Goal: Task Accomplishment & Management: Use online tool/utility

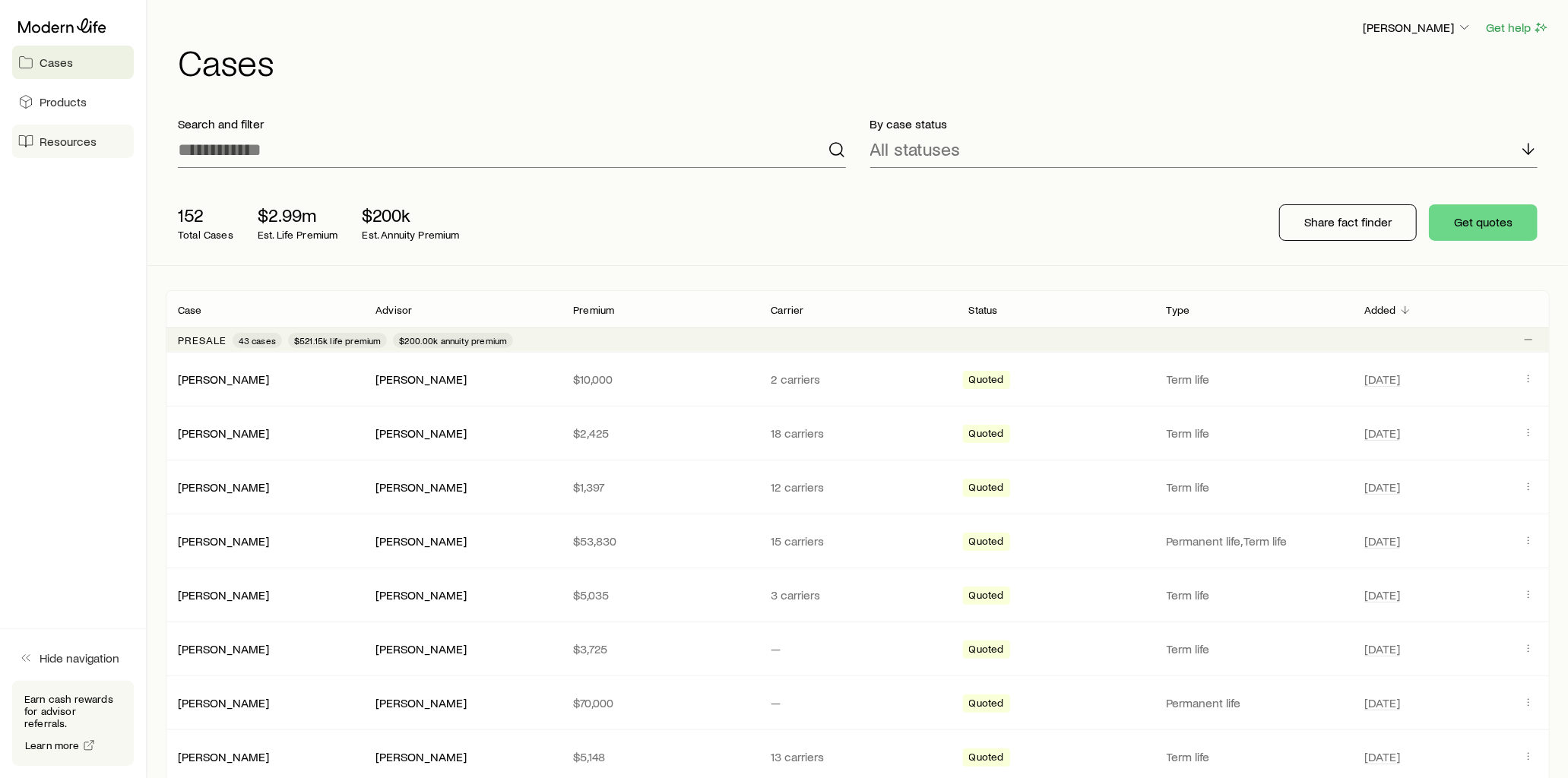
click at [94, 145] on span "Resources" at bounding box center [68, 141] width 57 height 15
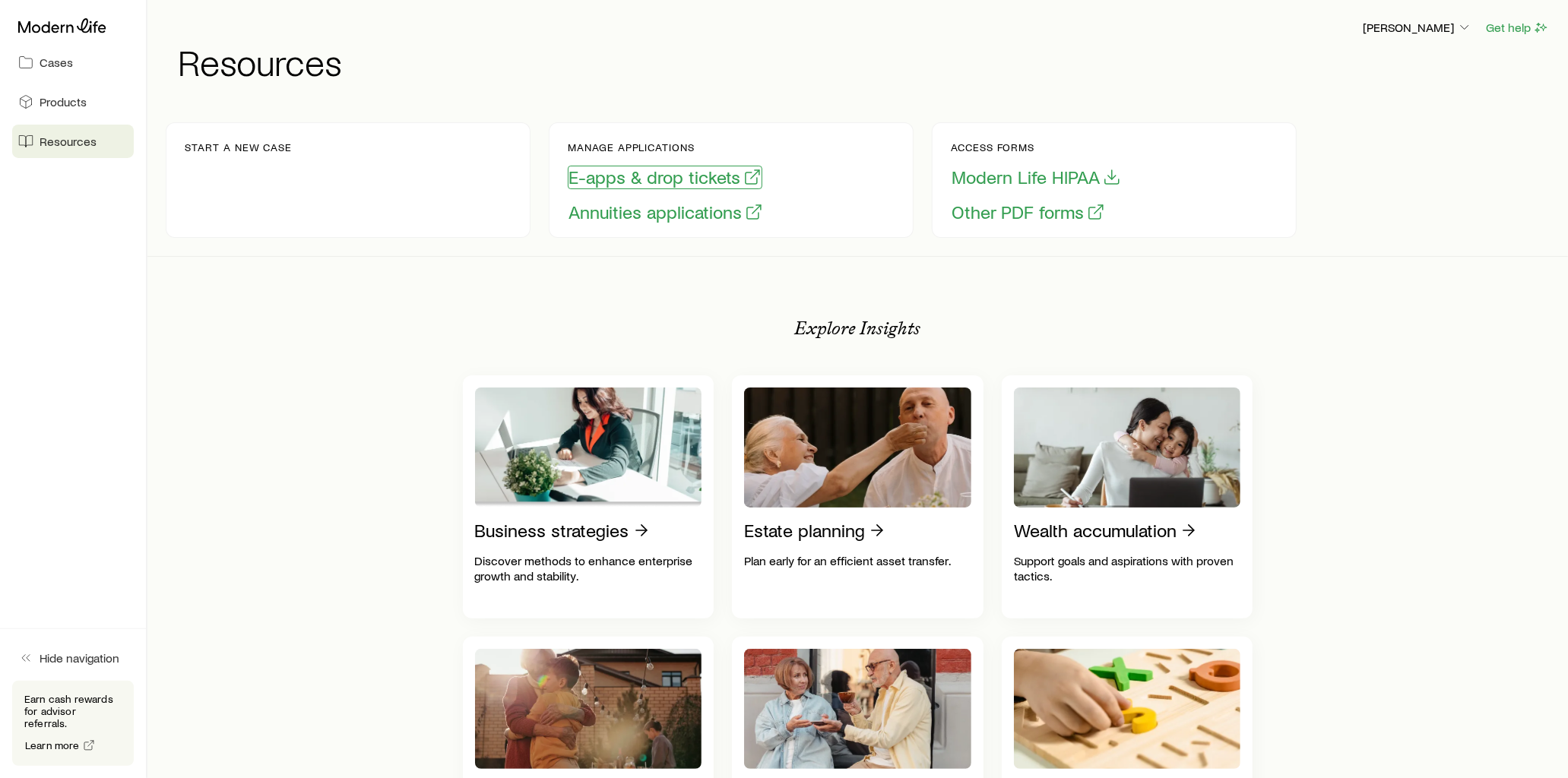
click at [656, 174] on button "E-apps & drop tickets" at bounding box center [665, 177] width 195 height 24
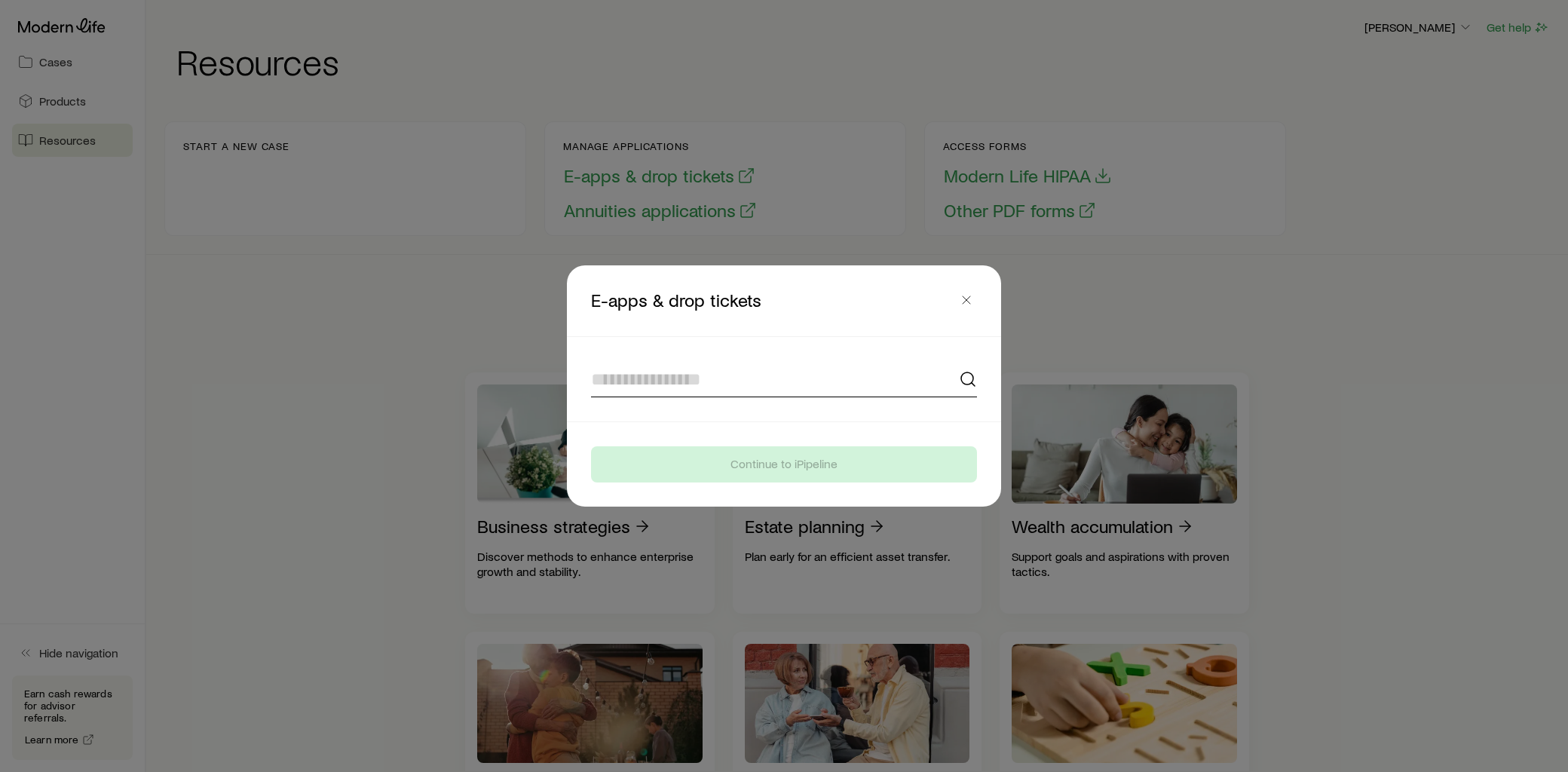
click at [646, 365] on input at bounding box center [784, 378] width 386 height 36
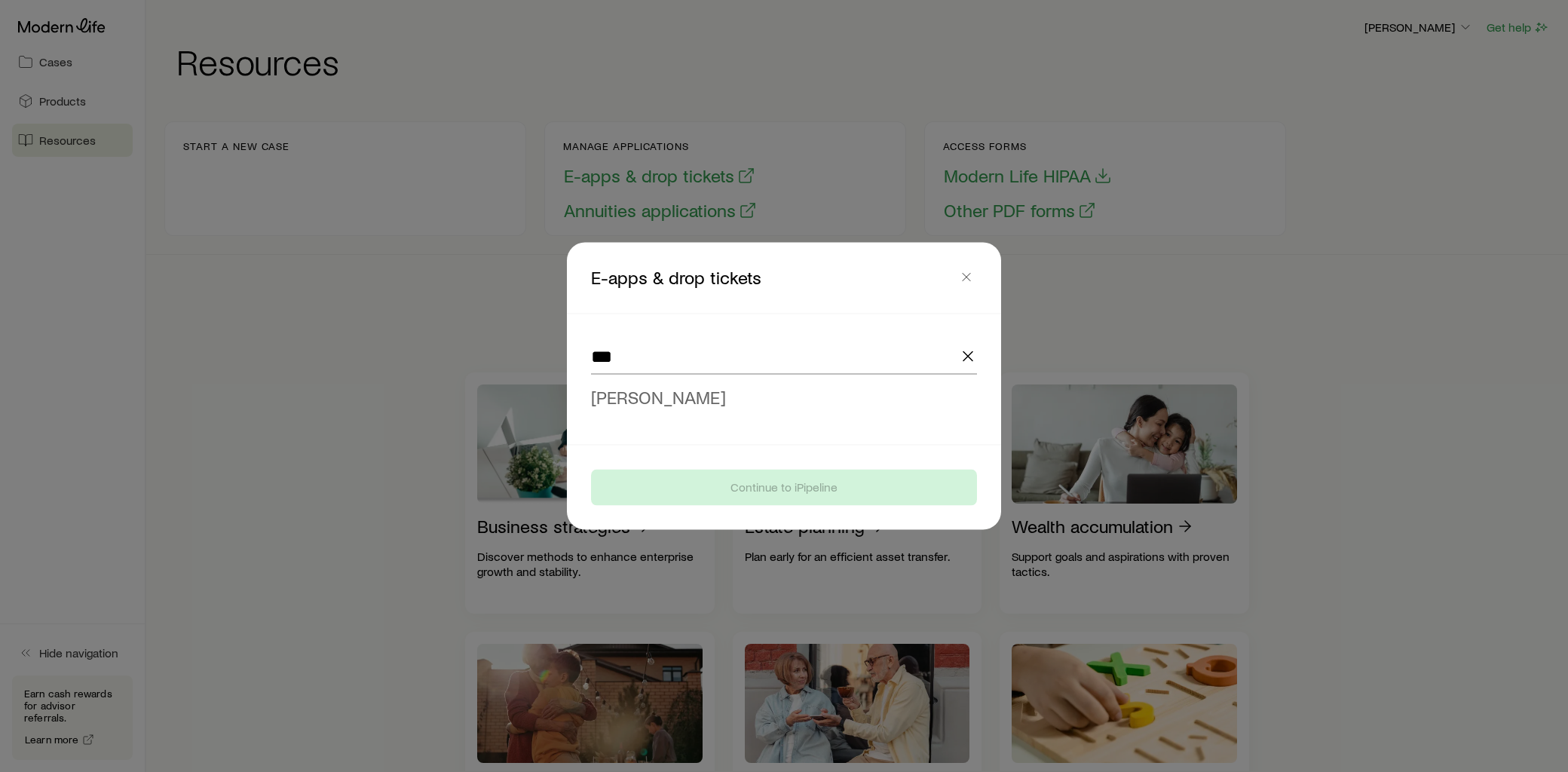
click at [656, 394] on span "[PERSON_NAME]" at bounding box center [659, 396] width 135 height 22
type input "**********"
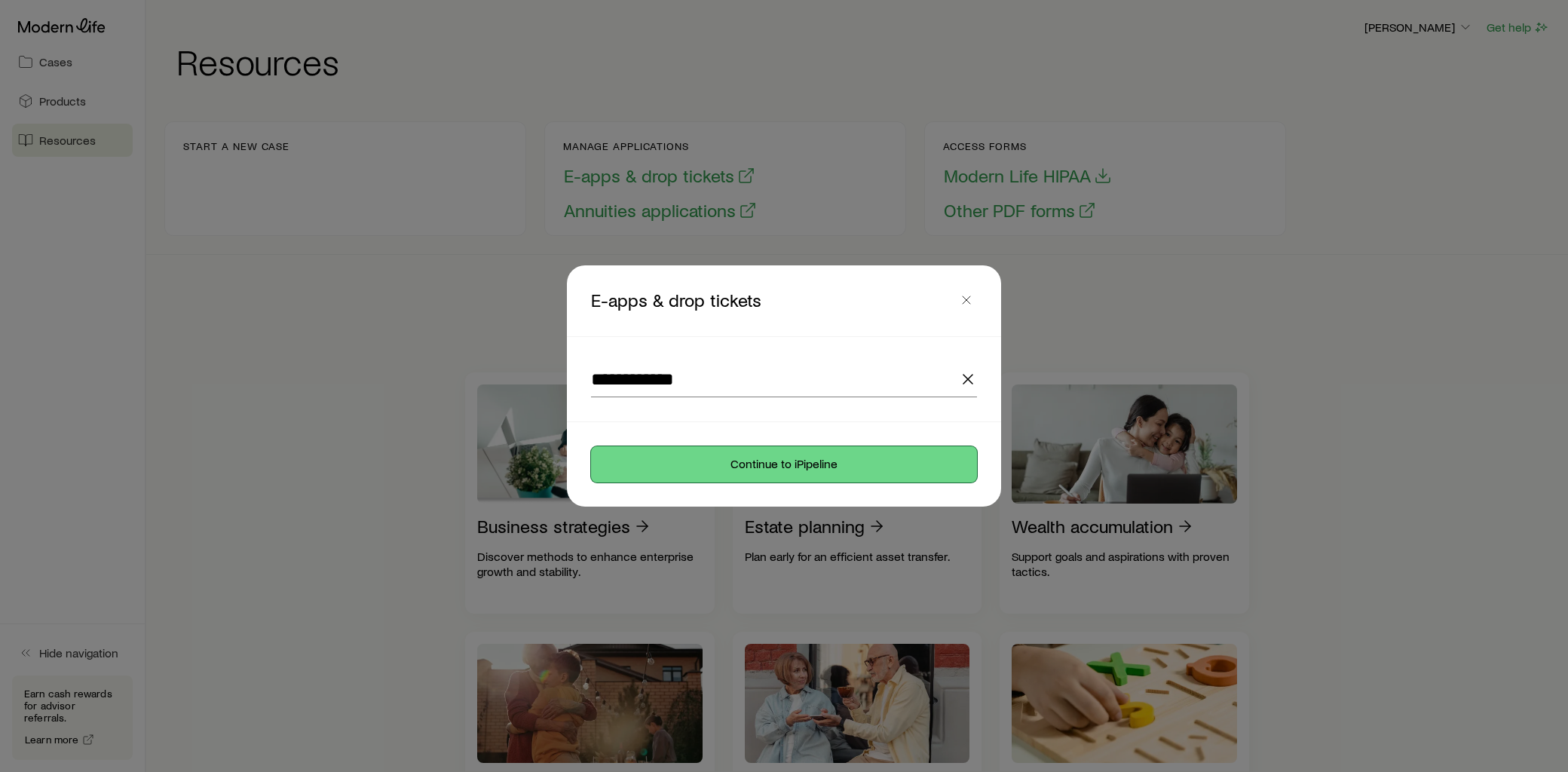
click at [752, 455] on button "Continue to iPipeline" at bounding box center [784, 464] width 386 height 36
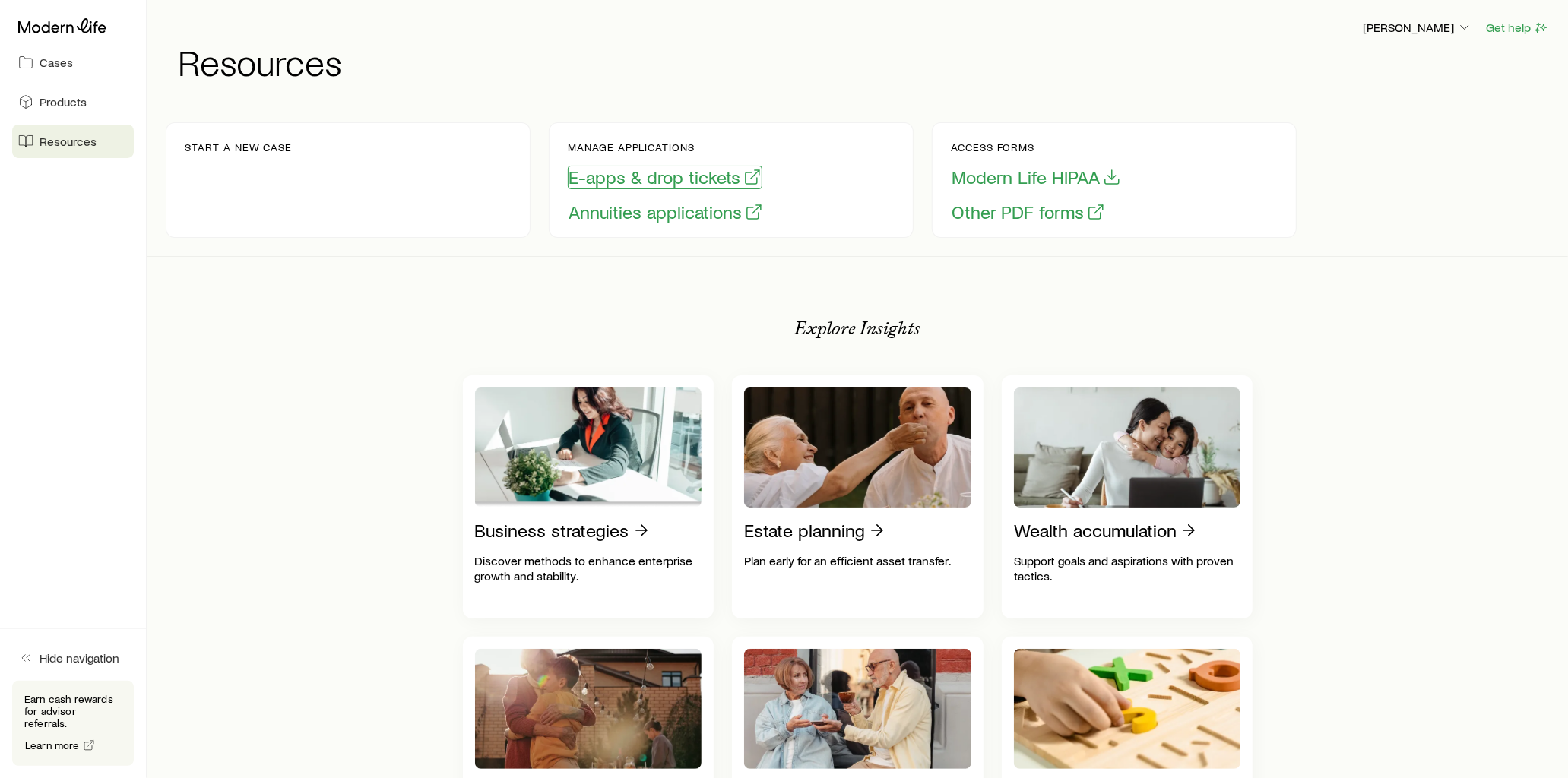
click at [656, 169] on button "E-apps & drop tickets" at bounding box center [665, 177] width 195 height 24
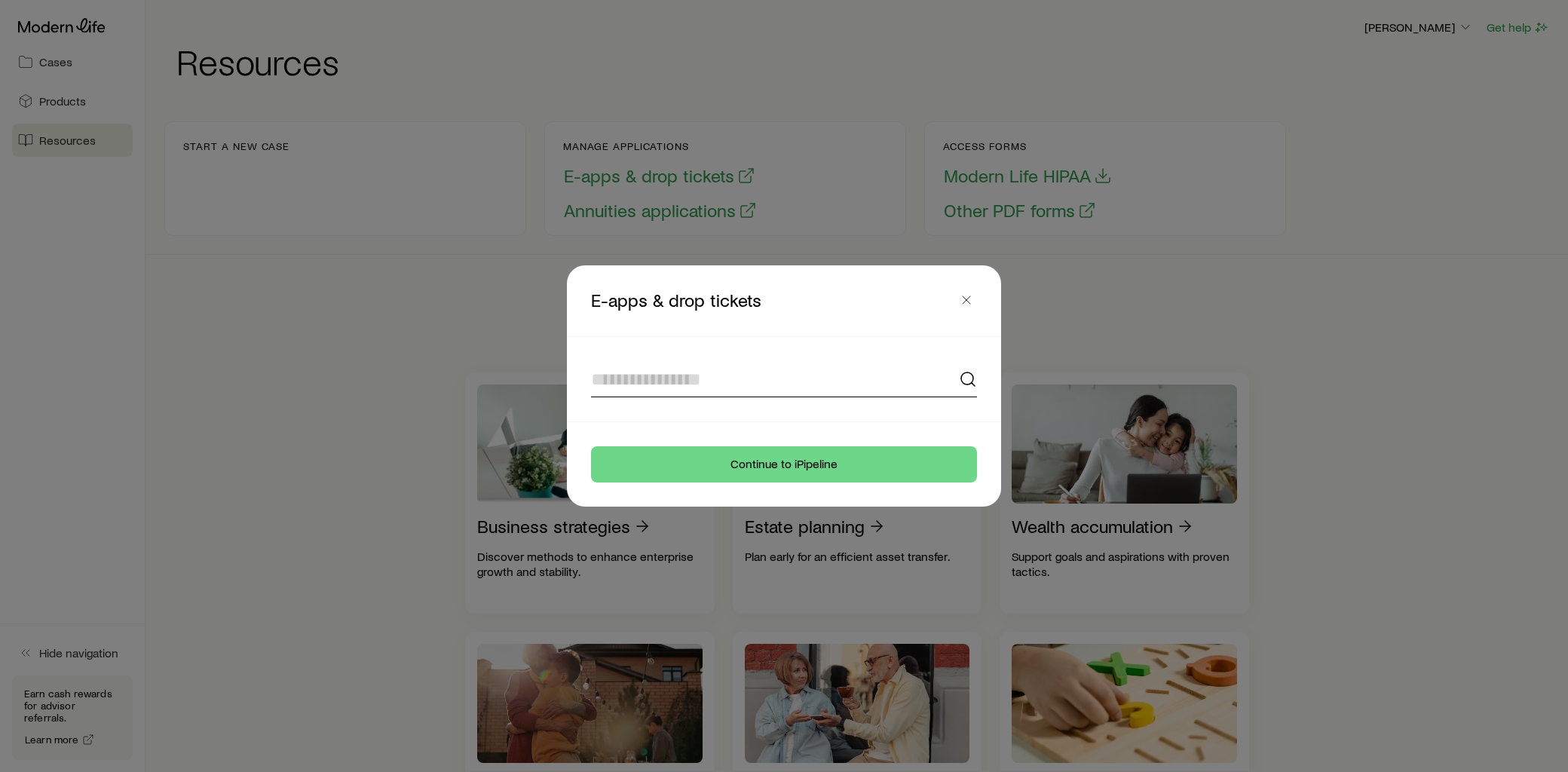
click at [672, 379] on input at bounding box center [784, 378] width 386 height 36
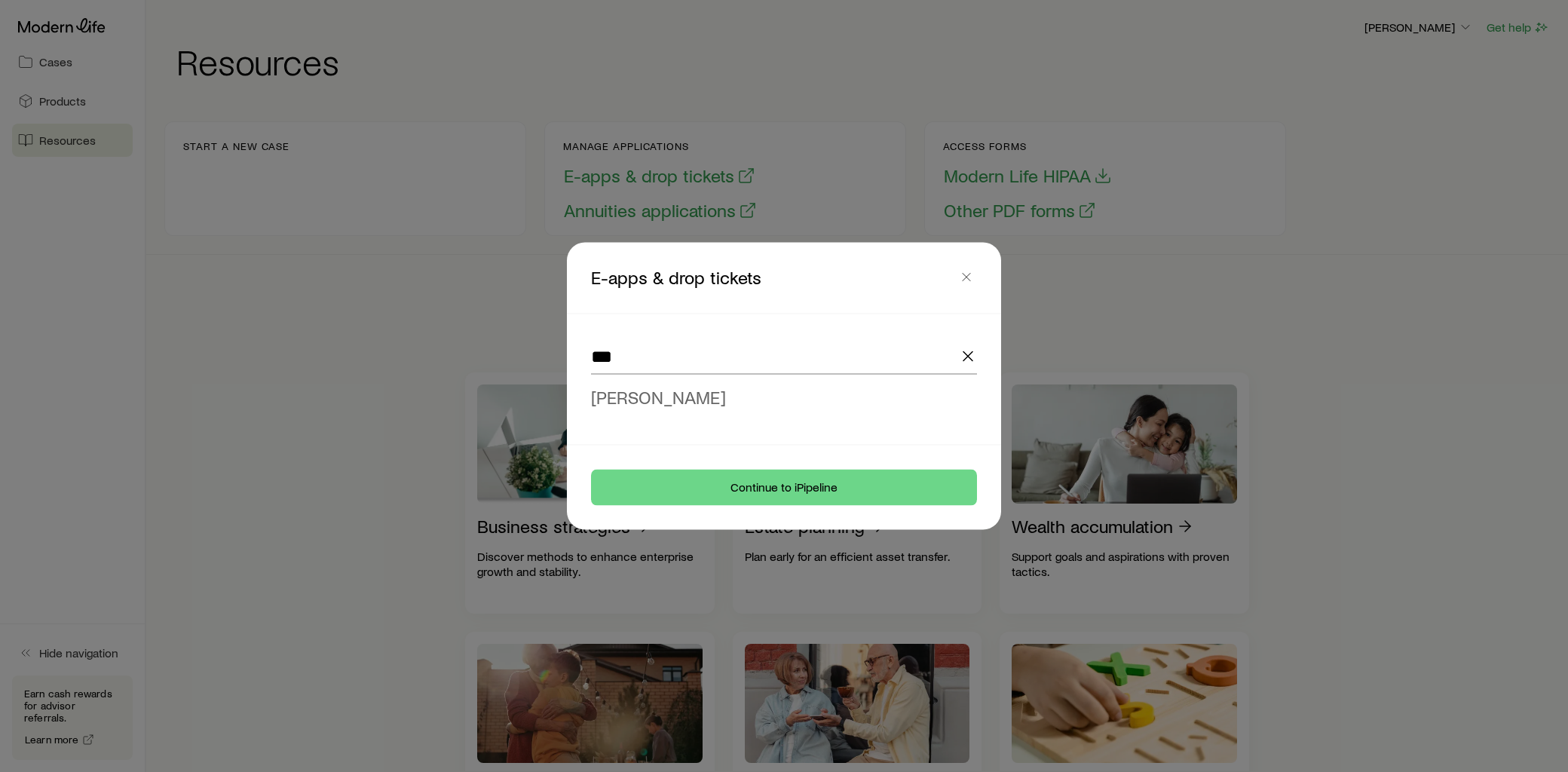
click at [683, 396] on span "[PERSON_NAME]" at bounding box center [659, 396] width 135 height 22
type input "**********"
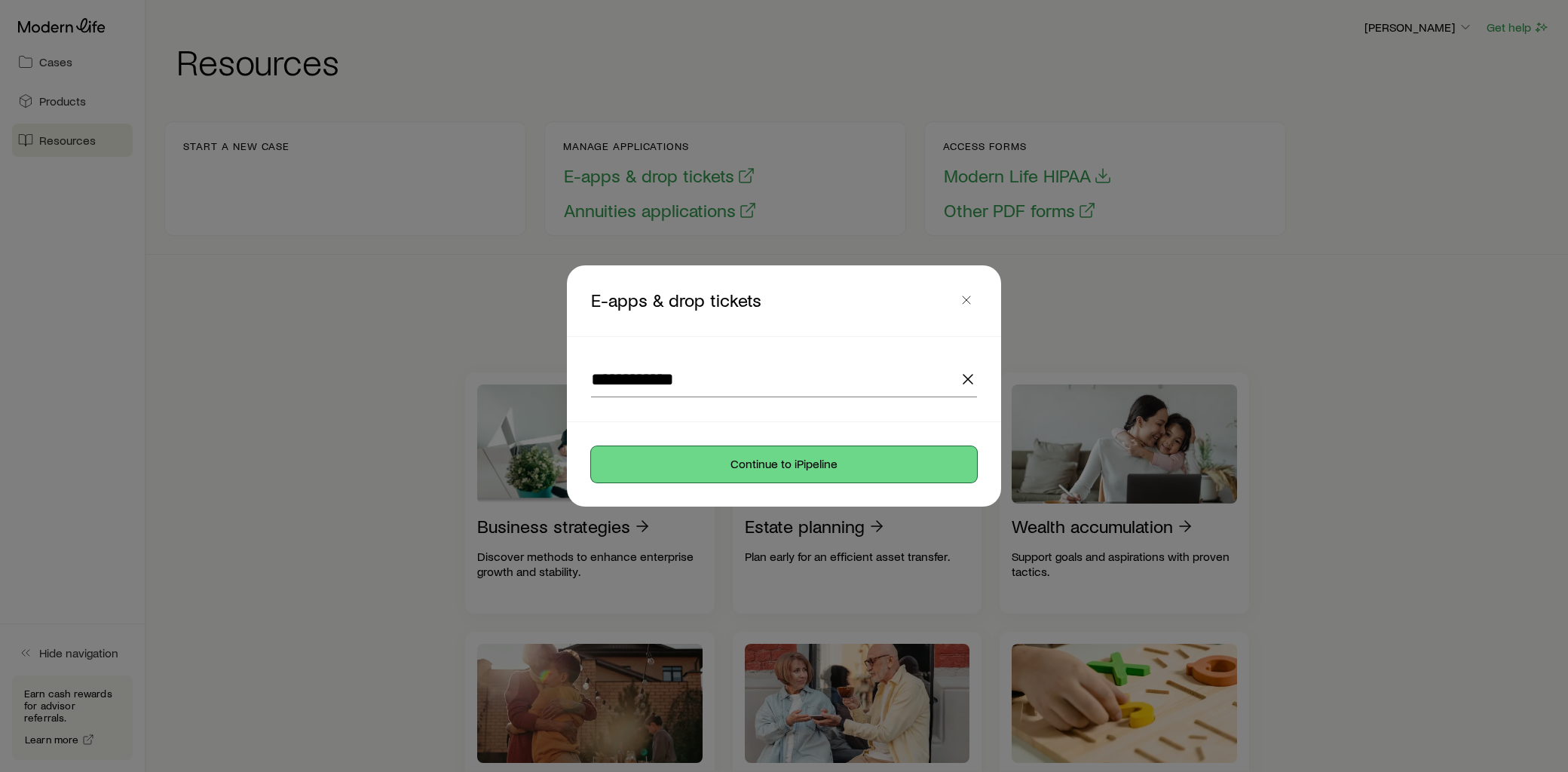
click at [814, 452] on button "Continue to iPipeline" at bounding box center [784, 464] width 386 height 36
